Goal: Task Accomplishment & Management: Complete application form

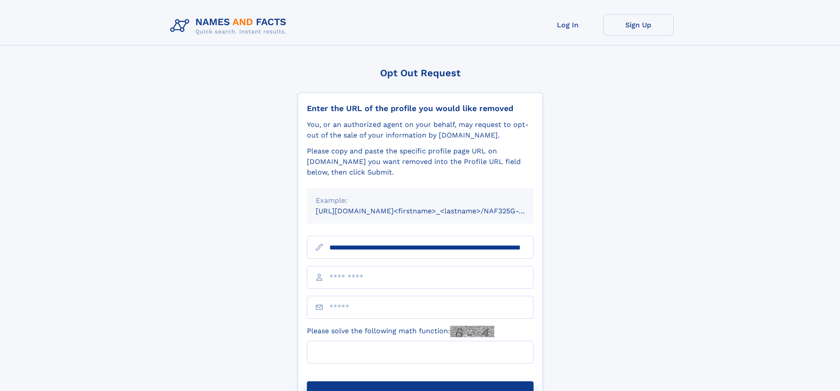
scroll to position [0, 88]
type input "**********"
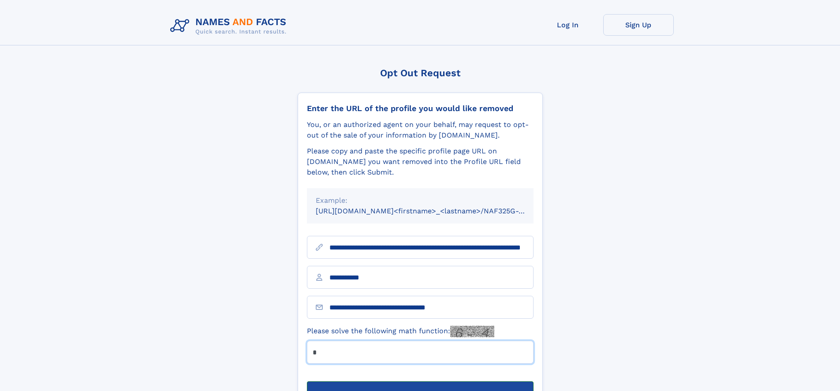
type input "*"
click at [420, 381] on button "Submit Opt Out Request" at bounding box center [420, 395] width 227 height 28
